Goal: Information Seeking & Learning: Learn about a topic

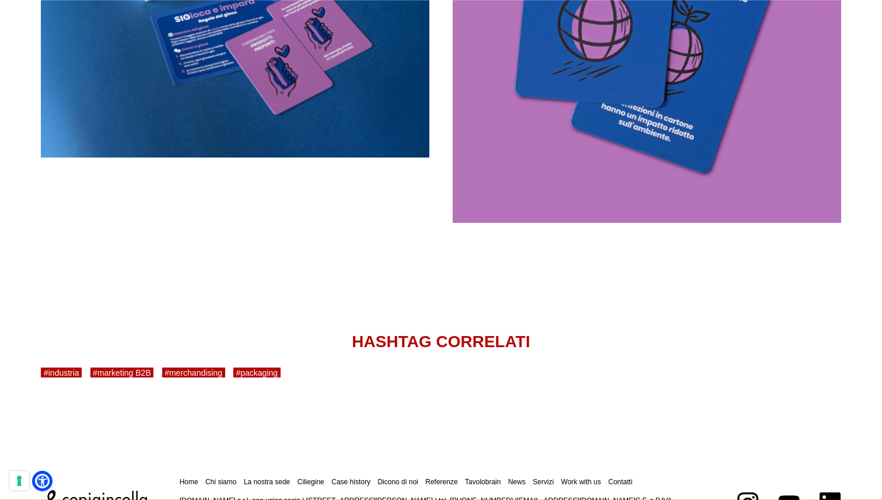
scroll to position [2190, 0]
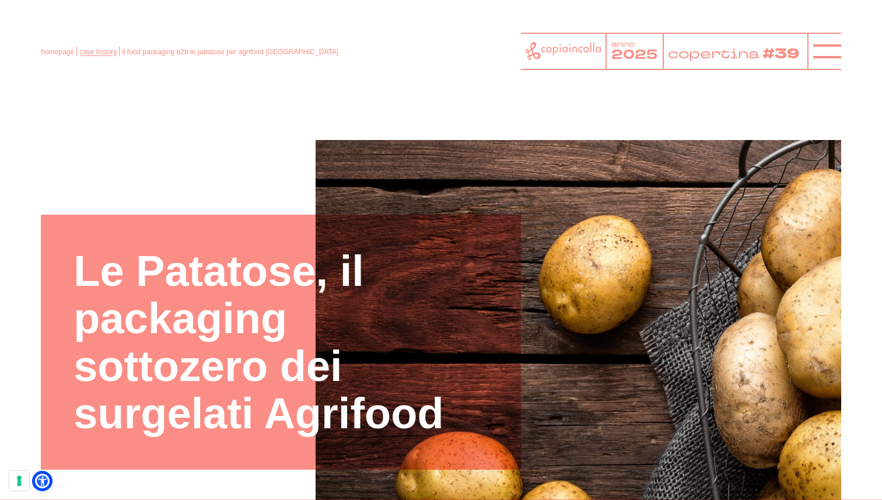
click at [90, 55] on link "case history" at bounding box center [97, 52] width 37 height 8
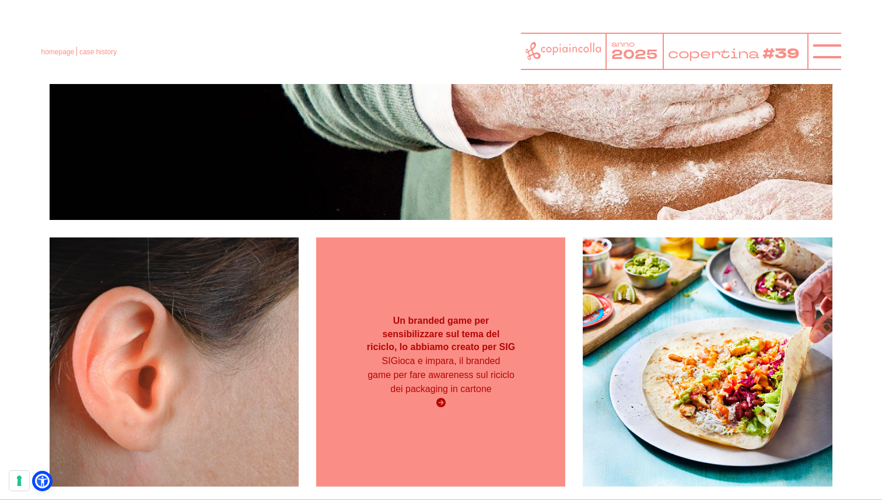
scroll to position [1378, 0]
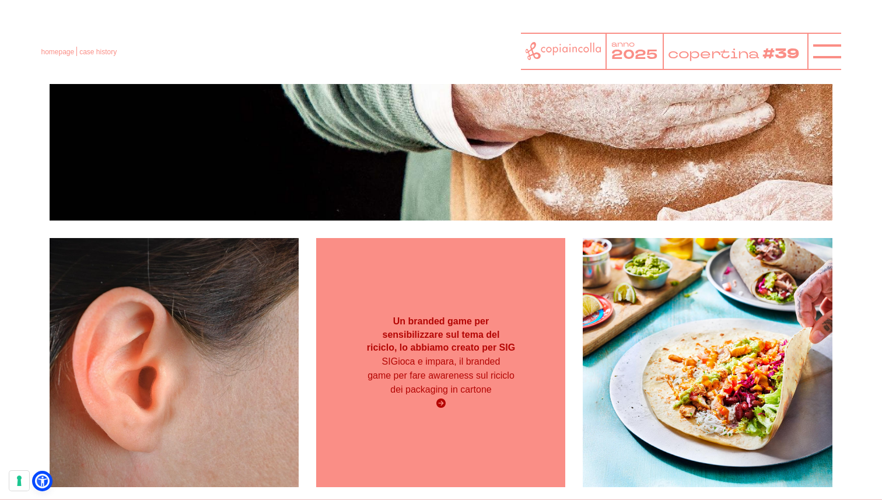
click at [479, 258] on div "Un branded game per sensibilizzare sul tema del riciclo, lo abbiamo creato per …" at bounding box center [440, 362] width 249 height 249
